Goal: Navigation & Orientation: Find specific page/section

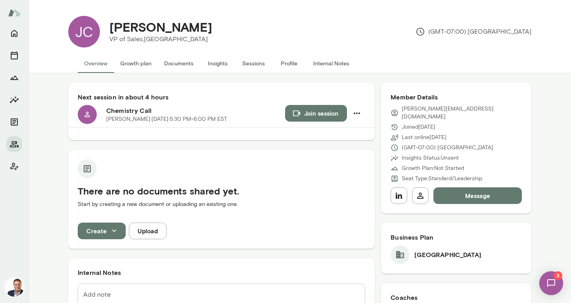
click at [269, 119] on div "[PERSON_NAME] · [DATE] · 5:30 PM-6:00 PM EST" at bounding box center [195, 119] width 179 height 8
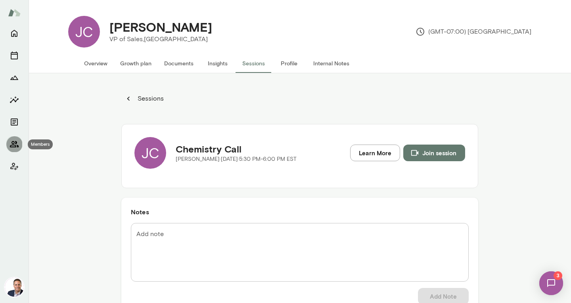
click at [17, 140] on icon "Members" at bounding box center [15, 145] width 10 height 10
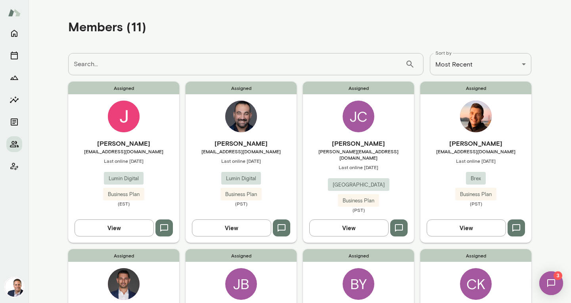
click at [546, 133] on main "**********" at bounding box center [300, 151] width 542 height 303
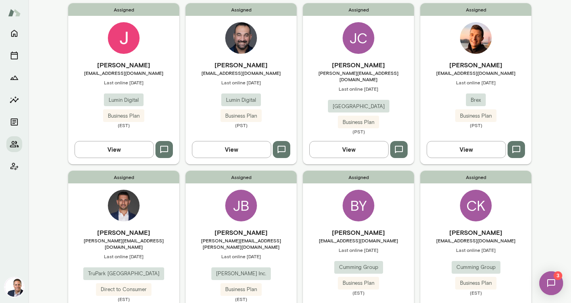
scroll to position [79, 0]
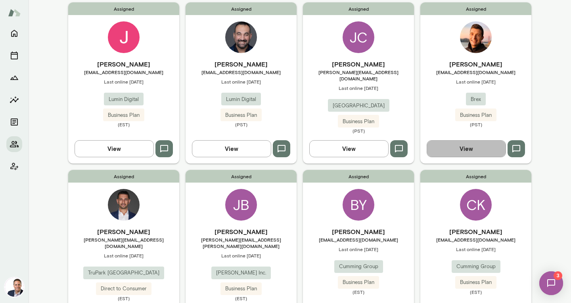
click at [474, 146] on button "View" at bounding box center [466, 148] width 79 height 17
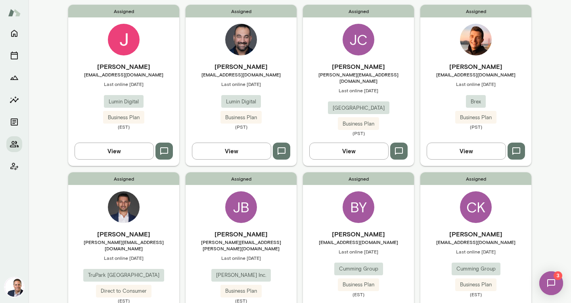
scroll to position [51, 0]
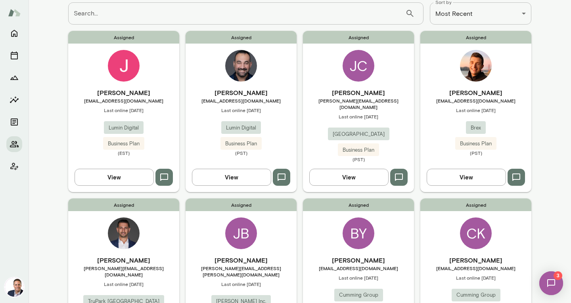
click at [252, 92] on h6 "[PERSON_NAME]" at bounding box center [241, 93] width 111 height 10
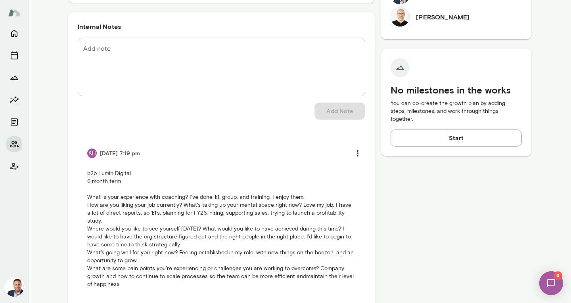
scroll to position [317, 0]
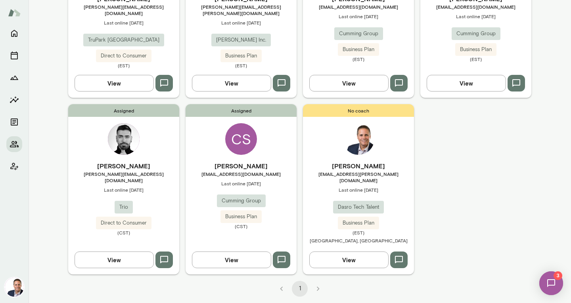
scroll to position [293, 0]
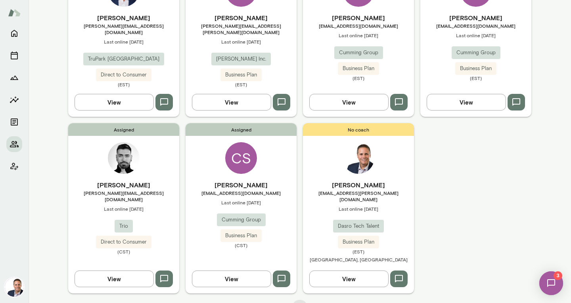
click at [495, 169] on div "Assigned [PERSON_NAME] [EMAIL_ADDRESS][DOMAIN_NAME] Last online [DATE] Lumin Di…" at bounding box center [299, 41] width 463 height 506
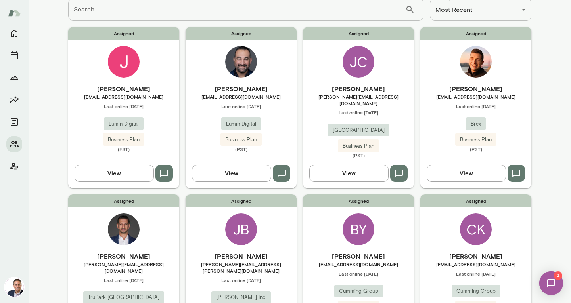
scroll to position [40, 0]
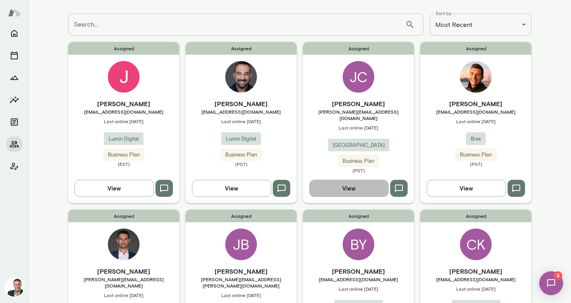
click at [359, 184] on button "View" at bounding box center [348, 188] width 79 height 17
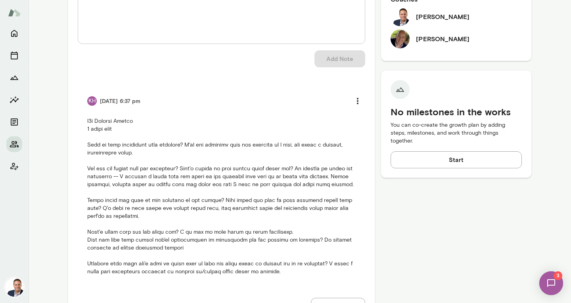
scroll to position [275, 0]
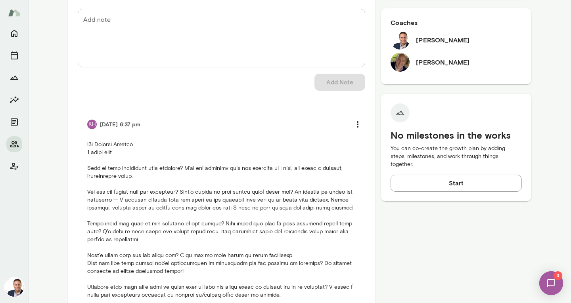
click at [131, 199] on p at bounding box center [221, 220] width 268 height 159
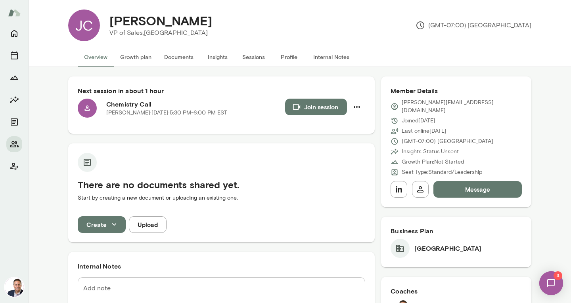
scroll to position [0, 0]
